Goal: Information Seeking & Learning: Find specific fact

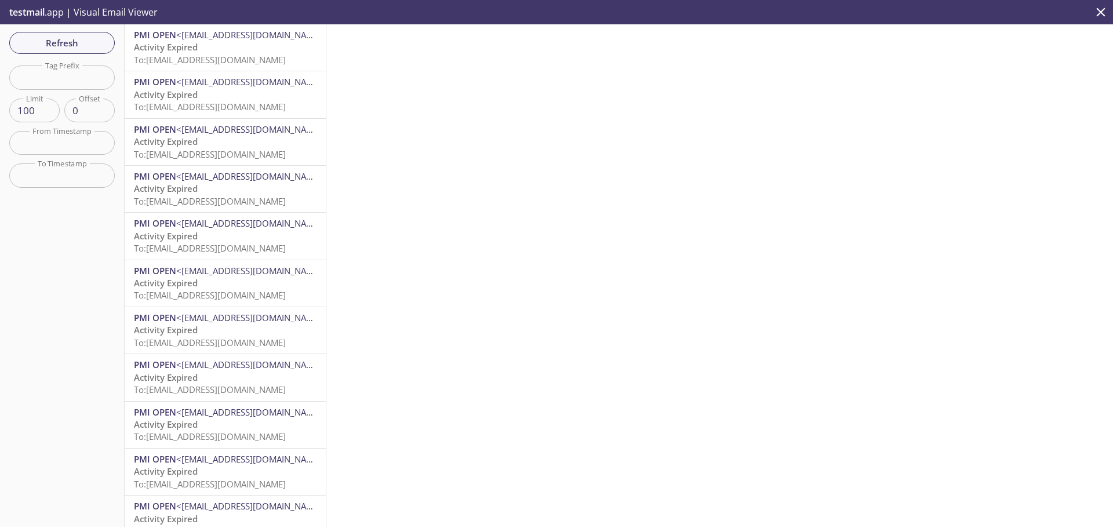
click at [100, 78] on input "text" at bounding box center [62, 78] width 106 height 24
paste input "1755674379433_2lcm"
type input "1755674379433_2lcm"
click at [96, 39] on span "Refresh" at bounding box center [62, 42] width 87 height 15
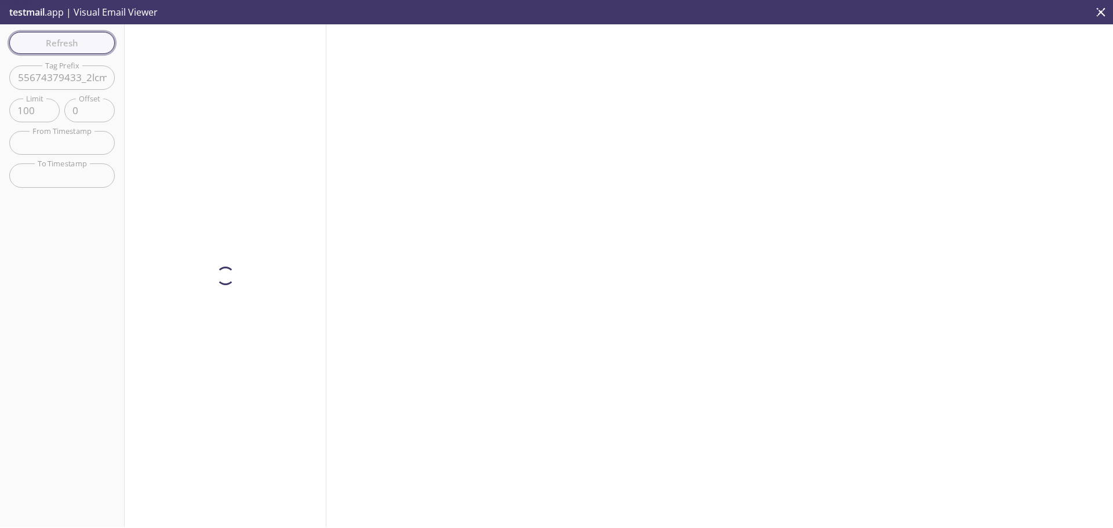
scroll to position [0, 0]
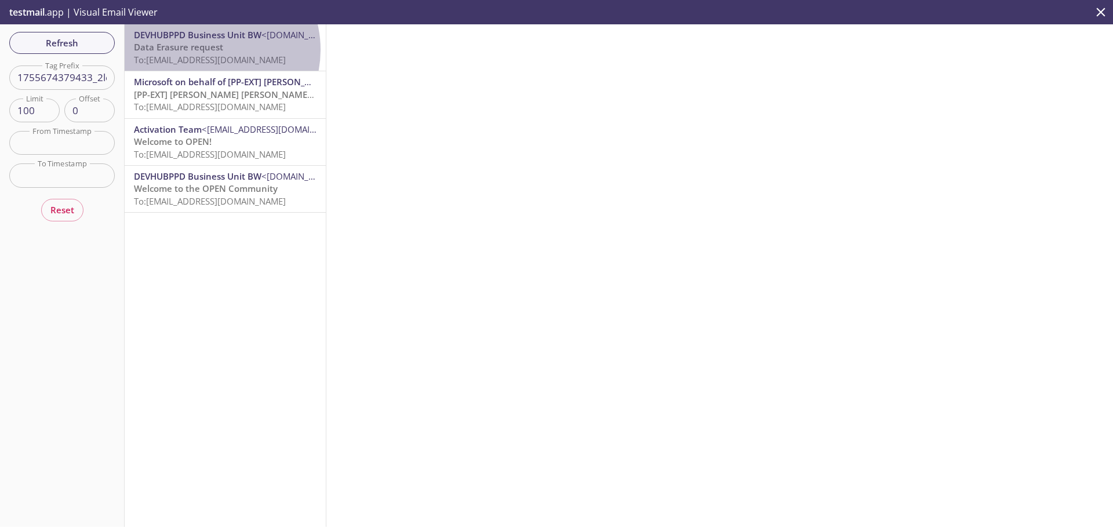
click at [206, 50] on span "Data Erasure request" at bounding box center [178, 47] width 89 height 12
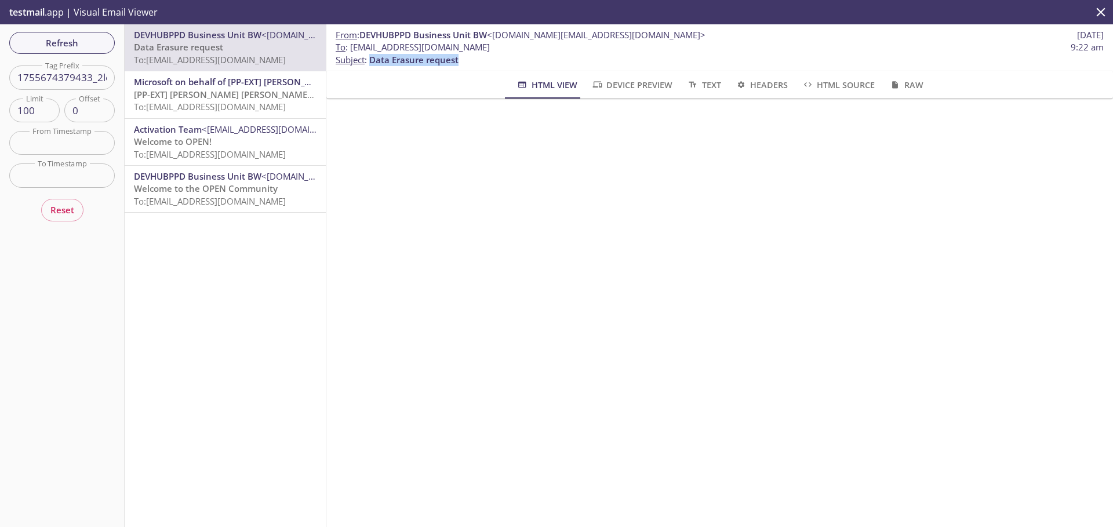
drag, startPoint x: 458, startPoint y: 59, endPoint x: 382, endPoint y: 65, distance: 76.2
click at [371, 60] on span "Data Erasure request" at bounding box center [413, 60] width 89 height 12
copy span "Data Erasure request"
